Goal: Information Seeking & Learning: Learn about a topic

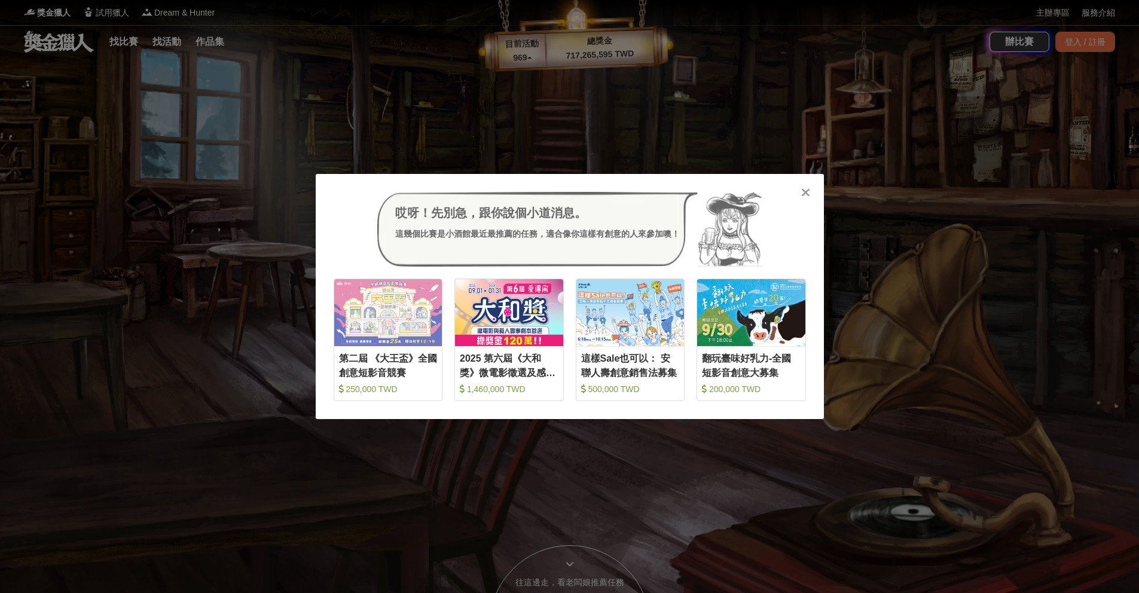
click at [804, 192] on icon at bounding box center [805, 193] width 9 height 12
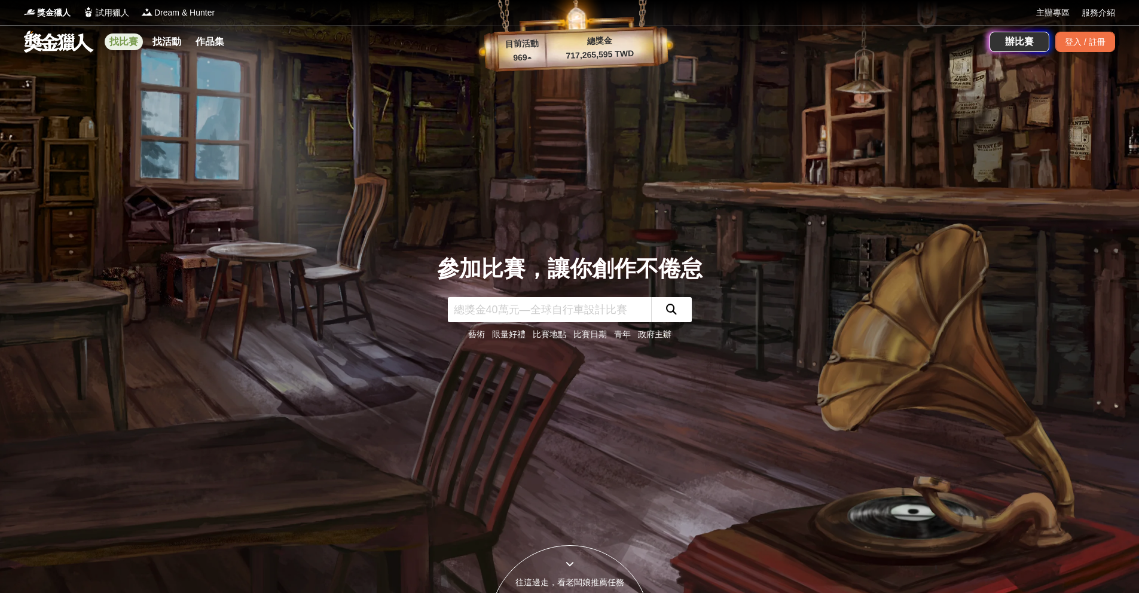
click at [126, 39] on link "找比賽" at bounding box center [124, 41] width 38 height 17
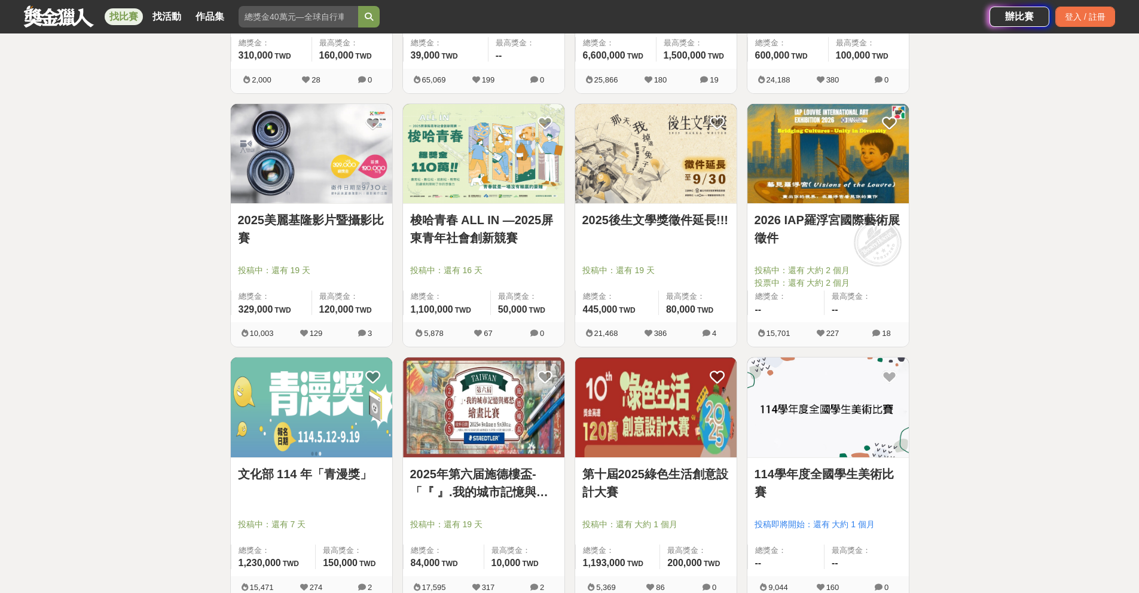
scroll to position [1530, 0]
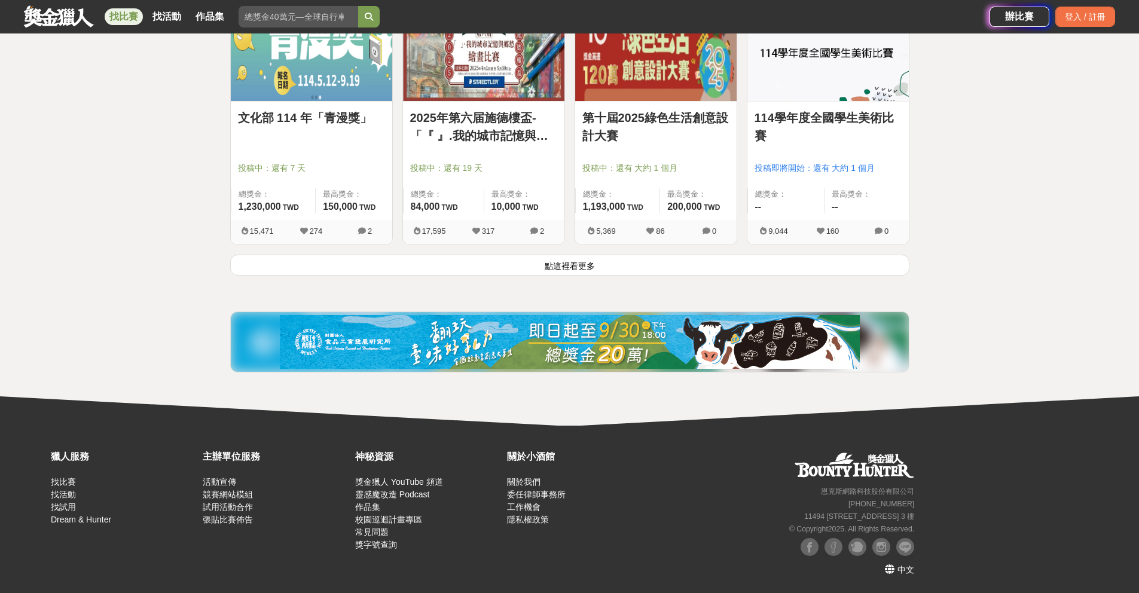
click at [878, 265] on button "點這裡看更多" at bounding box center [569, 265] width 679 height 21
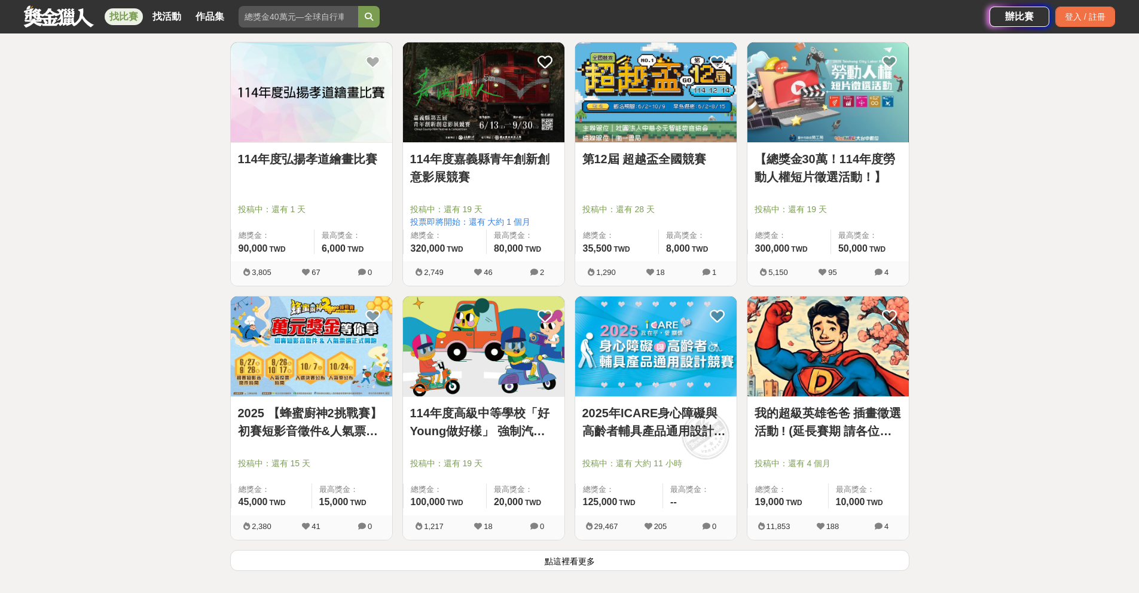
scroll to position [2760, 0]
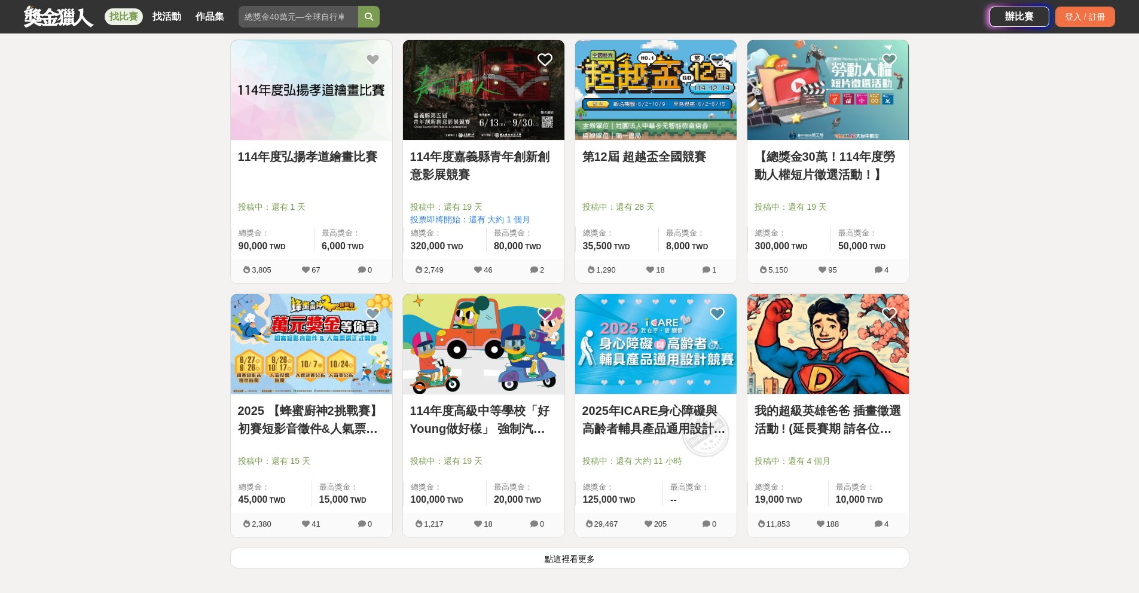
click at [662, 558] on button "點這裡看更多" at bounding box center [569, 558] width 679 height 21
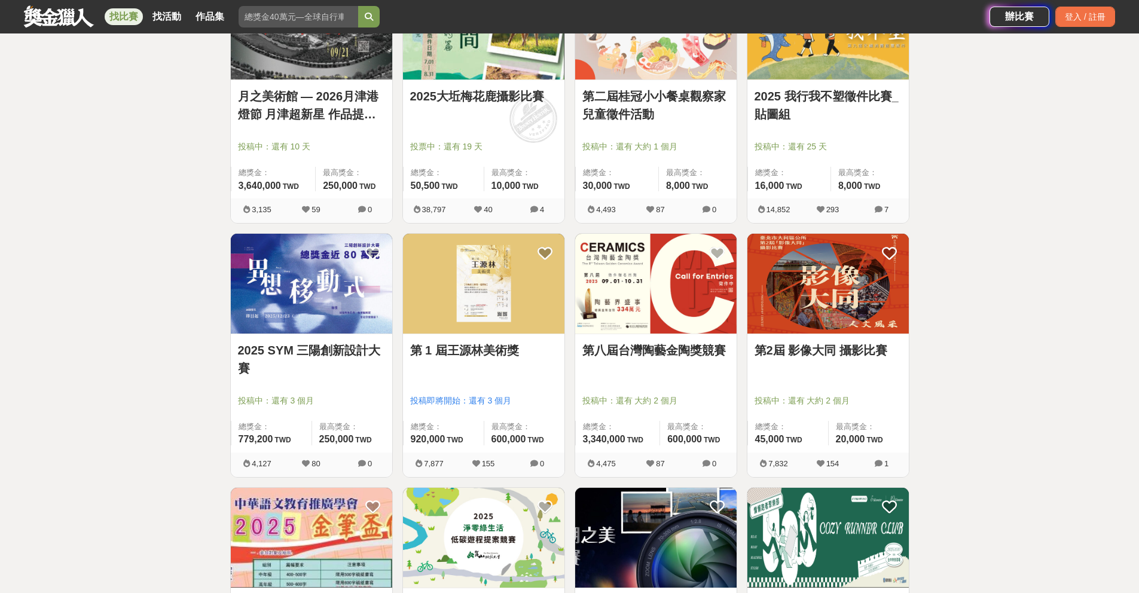
scroll to position [3973, 0]
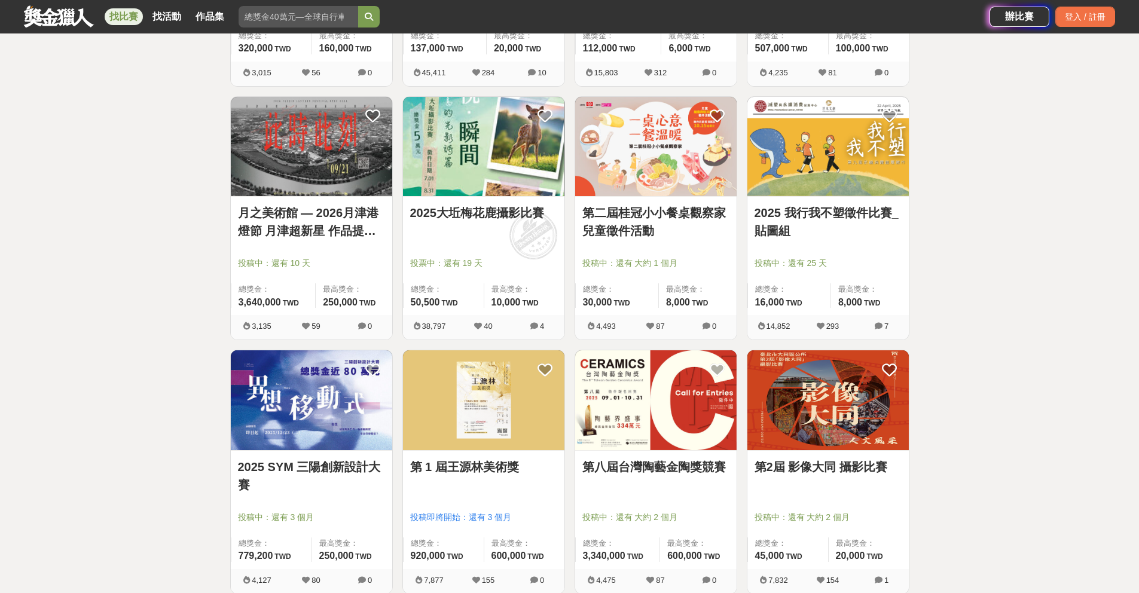
click at [587, 205] on link "第二屆桂冠小小餐桌觀察家兒童徵件活動" at bounding box center [655, 222] width 147 height 36
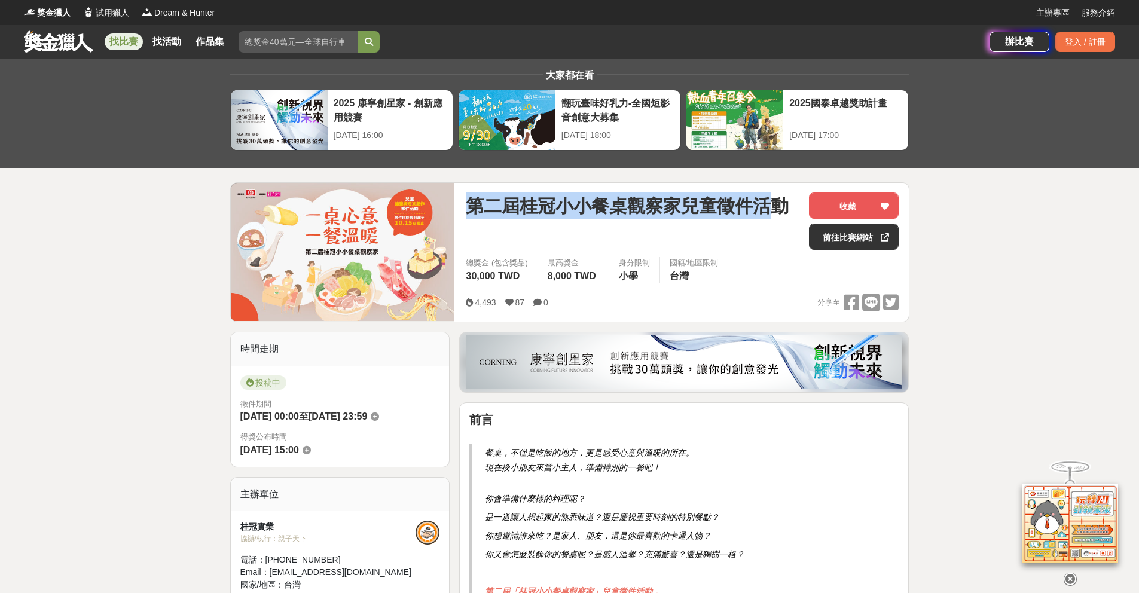
drag, startPoint x: 471, startPoint y: 210, endPoint x: 778, endPoint y: 207, distance: 307.9
click at [778, 207] on span "第二屆桂冠小小餐桌觀察家兒童徵件活動" at bounding box center [627, 206] width 323 height 27
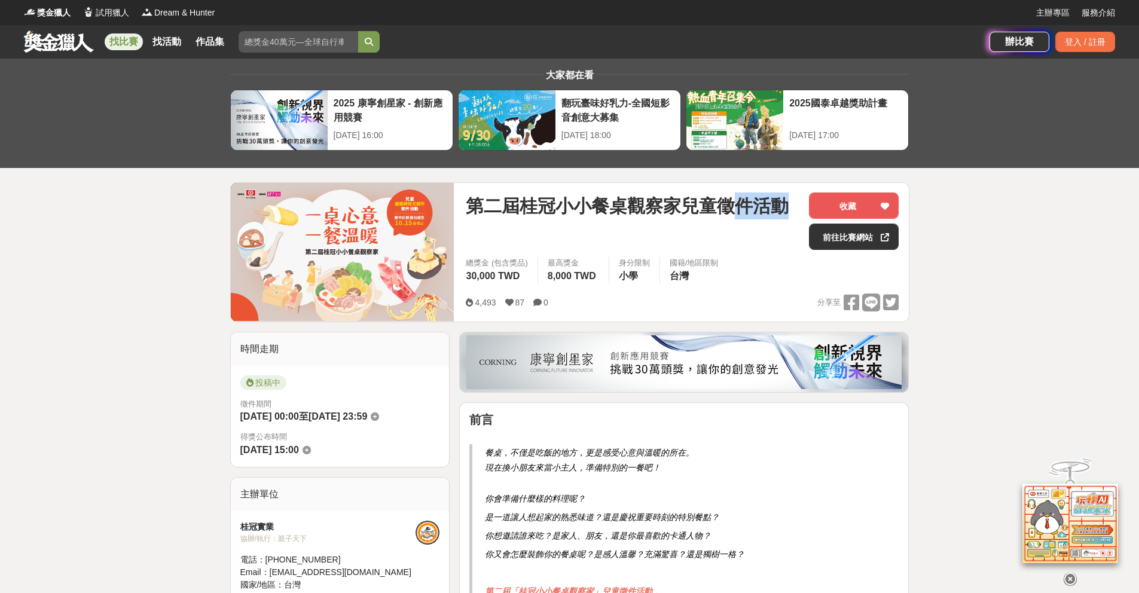
drag, startPoint x: 789, startPoint y: 207, endPoint x: 735, endPoint y: 207, distance: 53.8
click at [735, 207] on span "第二屆桂冠小小餐桌觀察家兒童徵件活動" at bounding box center [627, 206] width 323 height 27
click at [766, 207] on span "第二屆桂冠小小餐桌觀察家兒童徵件活動" at bounding box center [627, 206] width 323 height 27
drag, startPoint x: 791, startPoint y: 206, endPoint x: 454, endPoint y: 207, distance: 336.6
click at [454, 207] on div "第二屆桂冠小小餐桌觀察家兒童徵件活動 收藏 前往比賽網站 總獎金 (包含獎品) 30,000 TWD 最高獎金 8,000 TWD 身分限制 小學 國籍/地區…" at bounding box center [569, 252] width 679 height 140
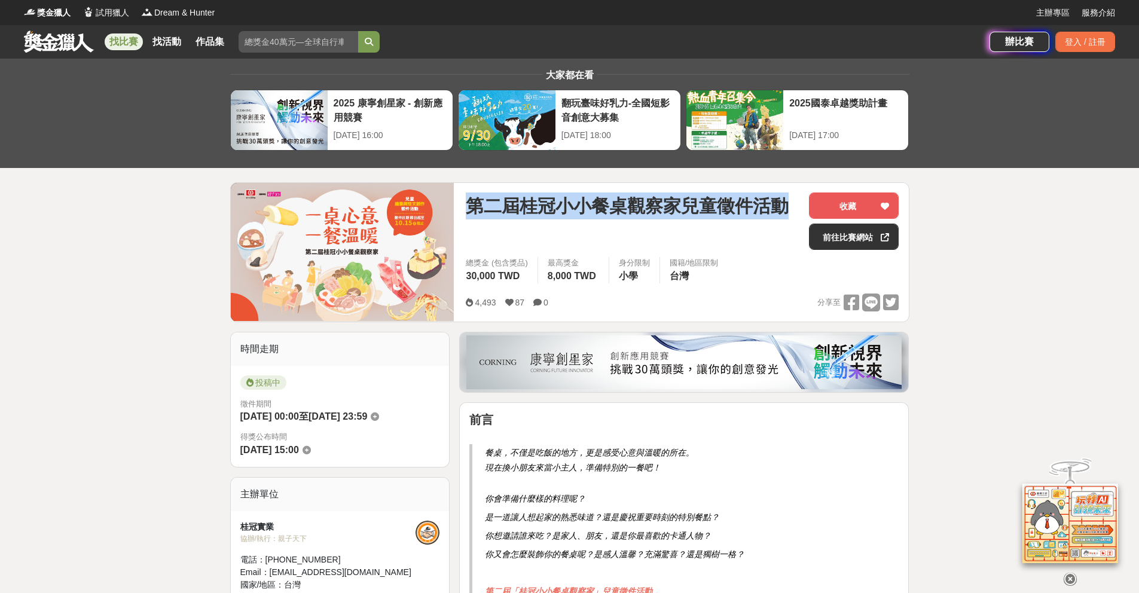
copy div "第二屆桂冠小小餐桌觀察家兒童徵件活動"
